Goal: Task Accomplishment & Management: Manage account settings

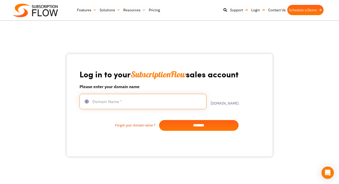
click at [155, 103] on input "text" at bounding box center [142, 101] width 127 height 15
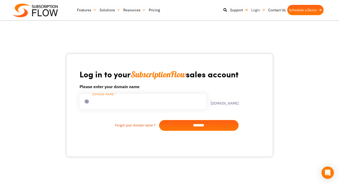
click at [252, 11] on link "Login" at bounding box center [257, 10] width 17 height 10
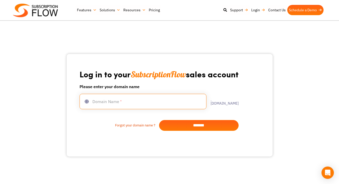
click at [171, 99] on input "text" at bounding box center [142, 101] width 127 height 15
